Goal: Task Accomplishment & Management: Manage account settings

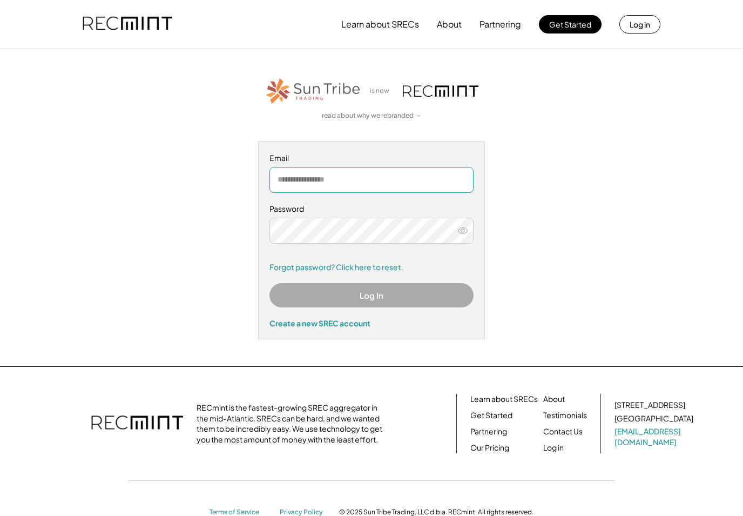
type input "**********"
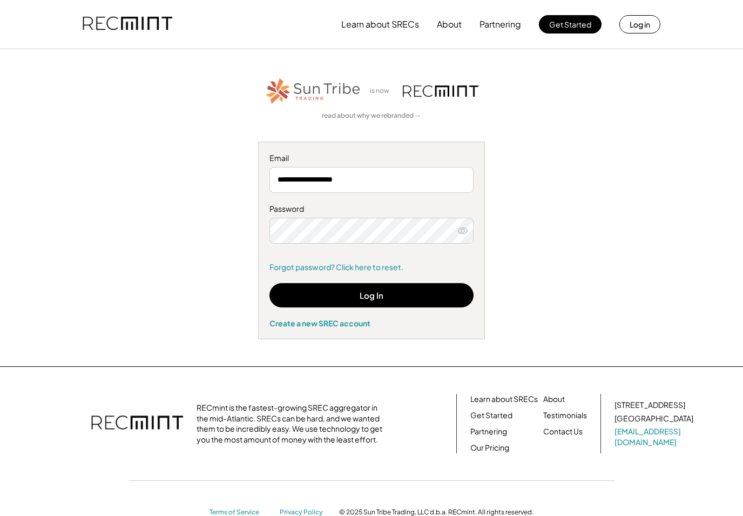
click at [394, 286] on button "Log In" at bounding box center [372, 295] width 204 height 24
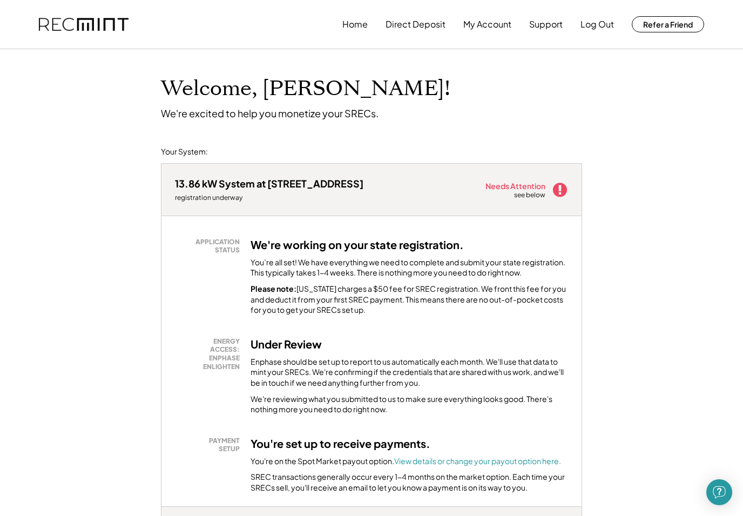
click at [360, 23] on button "Home" at bounding box center [354, 25] width 25 height 22
click at [423, 26] on button "Direct Deposit" at bounding box center [416, 25] width 60 height 22
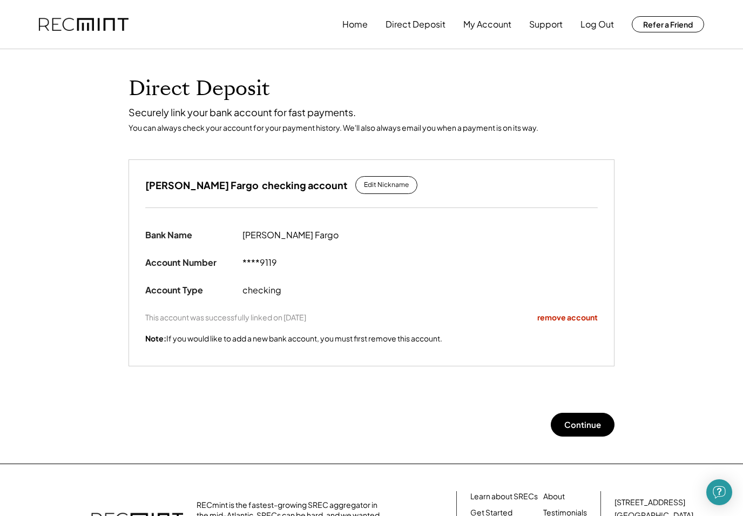
click at [491, 28] on button "My Account" at bounding box center [487, 25] width 48 height 22
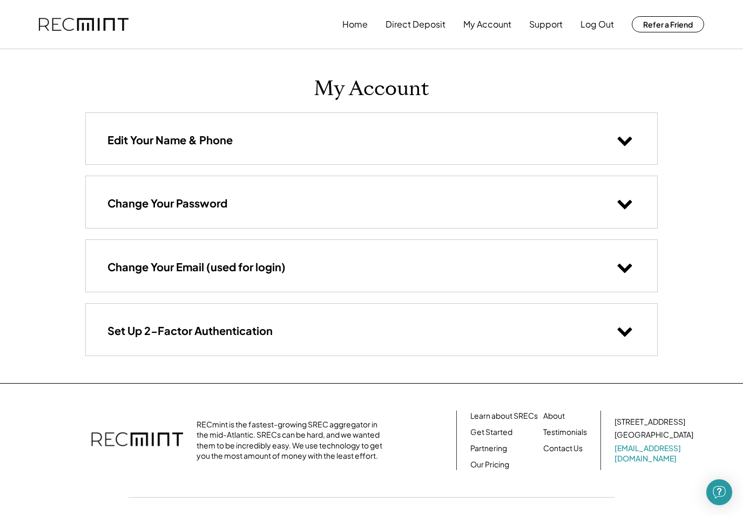
click at [599, 27] on button "Log Out" at bounding box center [597, 25] width 33 height 22
